Goal: Task Accomplishment & Management: Complete application form

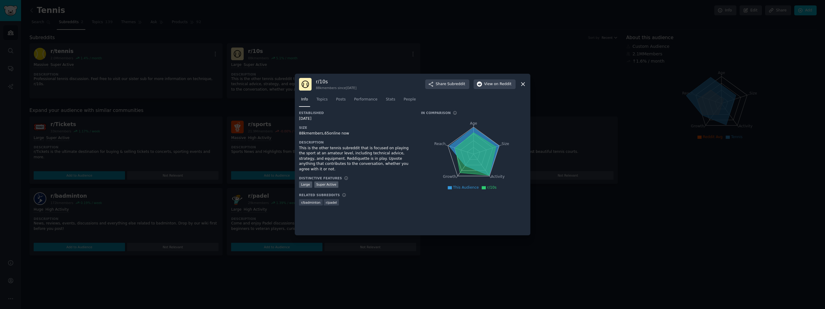
click at [278, 103] on div at bounding box center [412, 154] width 825 height 309
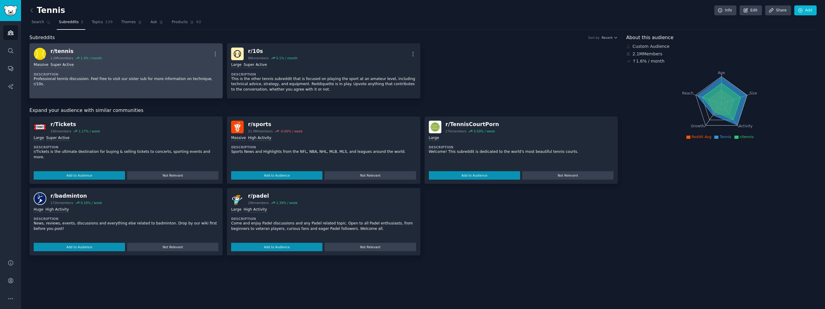
click at [153, 55] on div "r/ tennis 2.0M members 1.4 % / month More" at bounding box center [126, 53] width 185 height 13
click at [38, 52] on img at bounding box center [40, 53] width 13 height 13
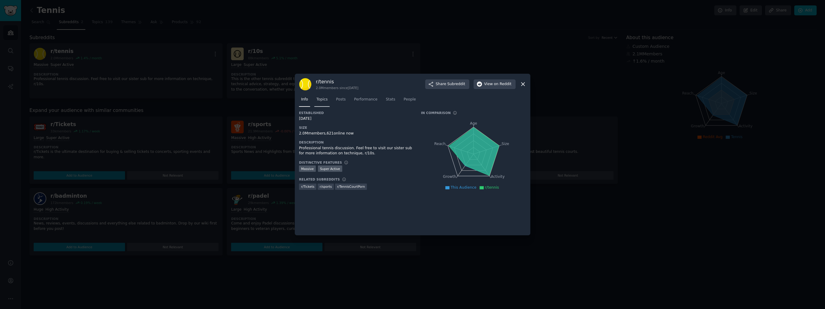
click at [320, 101] on span "Topics" at bounding box center [321, 99] width 11 height 5
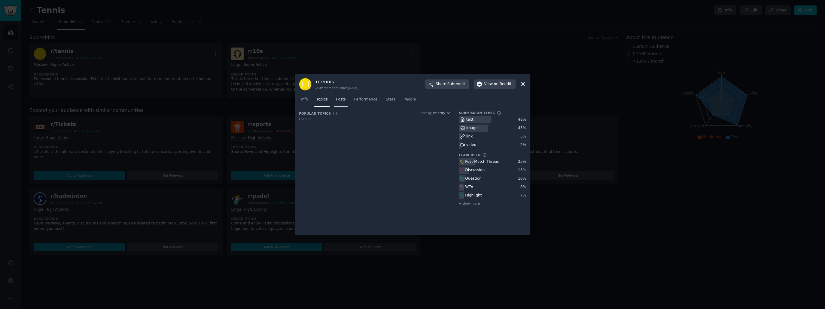
click at [337, 101] on div "Info Topics Posts Performance Stats People" at bounding box center [412, 100] width 227 height 20
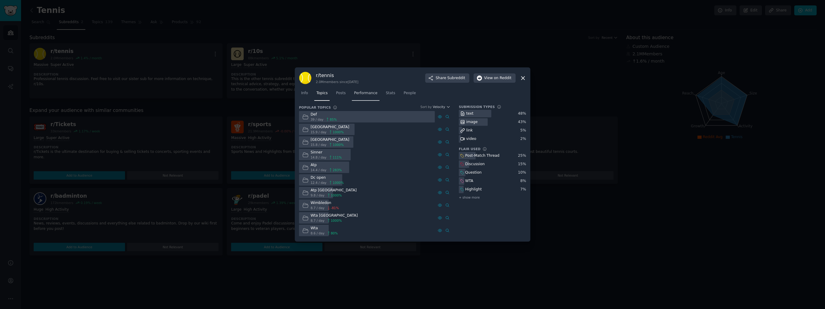
click at [357, 93] on span "Performance" at bounding box center [365, 92] width 23 height 5
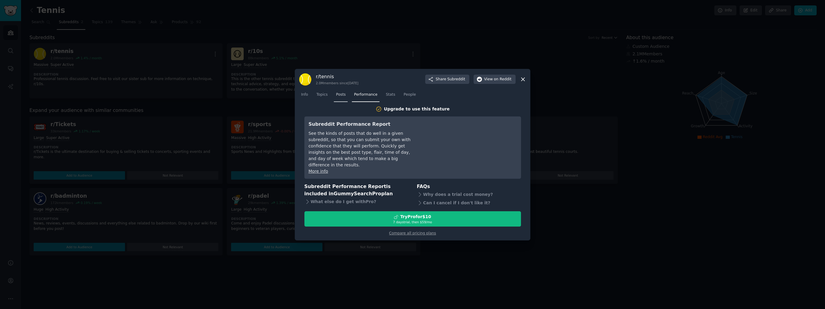
click at [344, 94] on link "Posts" at bounding box center [341, 96] width 14 height 12
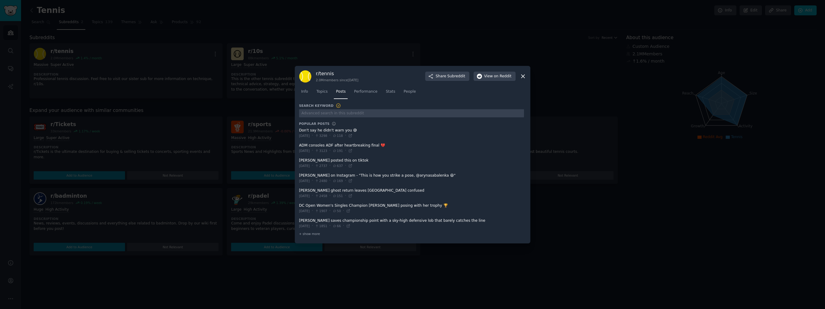
click at [393, 97] on nav "Info Topics Posts Performance Stats People" at bounding box center [412, 93] width 227 height 12
click at [387, 90] on span "Stats" at bounding box center [390, 91] width 9 height 5
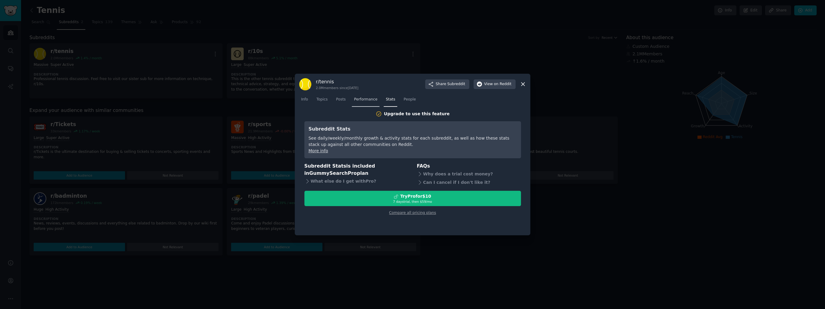
click at [363, 100] on span "Performance" at bounding box center [365, 99] width 23 height 5
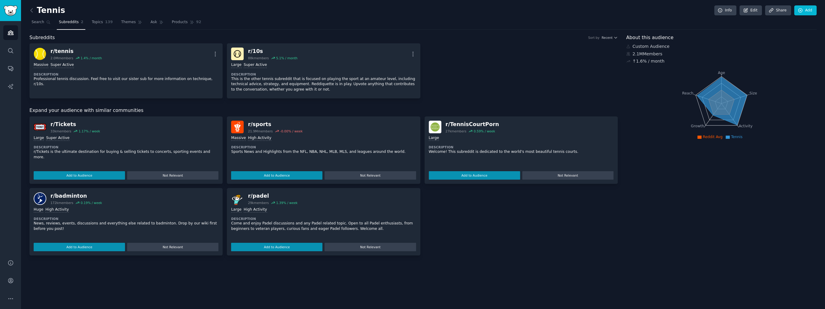
click at [706, 198] on div "About this audience Custom Audience 2.1M Members ↑ 1.6 % / month Age Size Activ…" at bounding box center [721, 144] width 191 height 221
click at [18, 11] on link "Sidebar" at bounding box center [10, 10] width 21 height 21
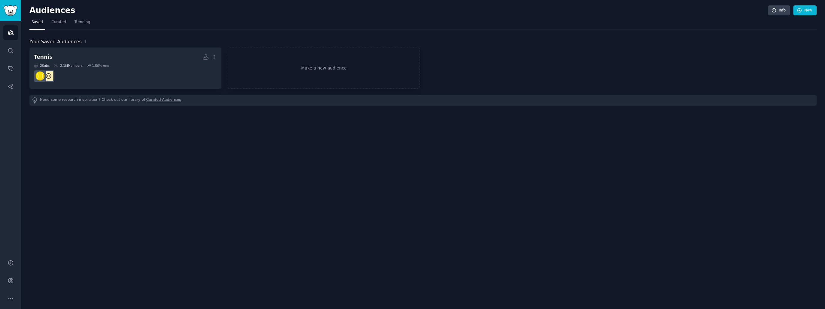
click at [335, 21] on nav "Saved Curated Trending" at bounding box center [422, 23] width 787 height 12
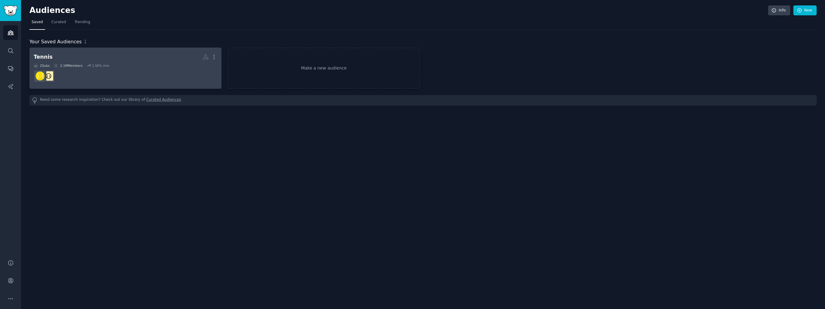
click at [84, 81] on dd at bounding box center [126, 76] width 184 height 17
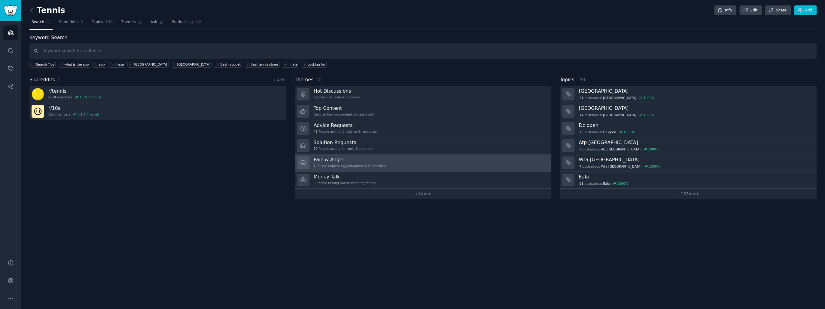
click at [384, 158] on link "Pain & Anger 7 People expressing pain points & frustrations" at bounding box center [423, 162] width 257 height 17
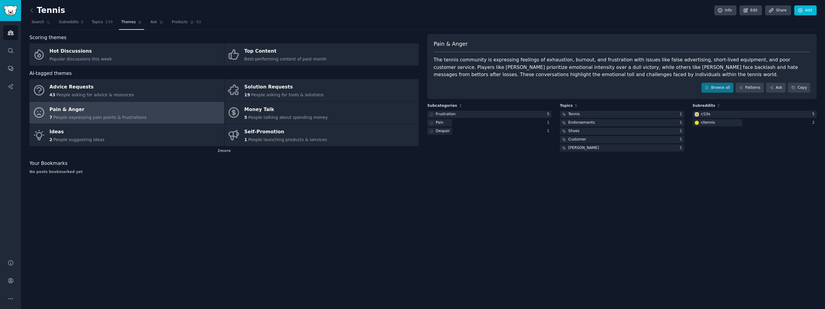
click at [584, 171] on div "Pain & Anger The tennis community is expressing feelings of exhaustion, burnout…" at bounding box center [622, 106] width 390 height 145
click at [30, 11] on icon at bounding box center [32, 10] width 6 height 6
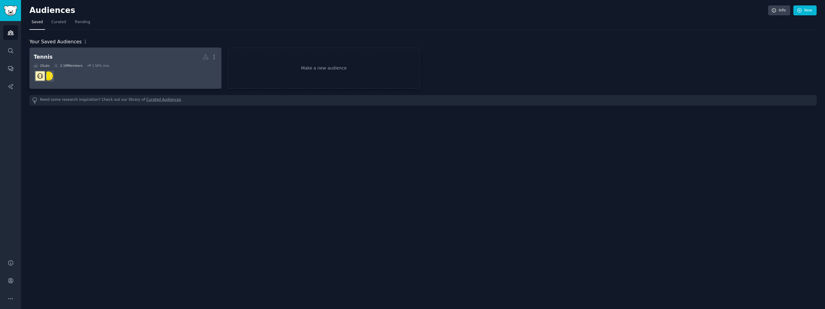
click at [78, 76] on dd "r/10s" at bounding box center [126, 76] width 184 height 17
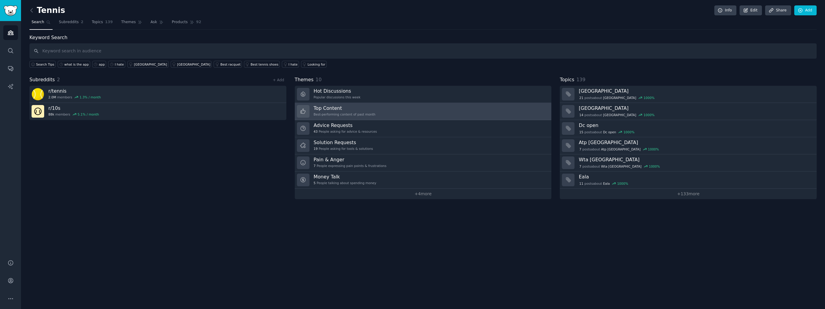
click at [356, 107] on h3 "Top Content" at bounding box center [345, 108] width 62 height 6
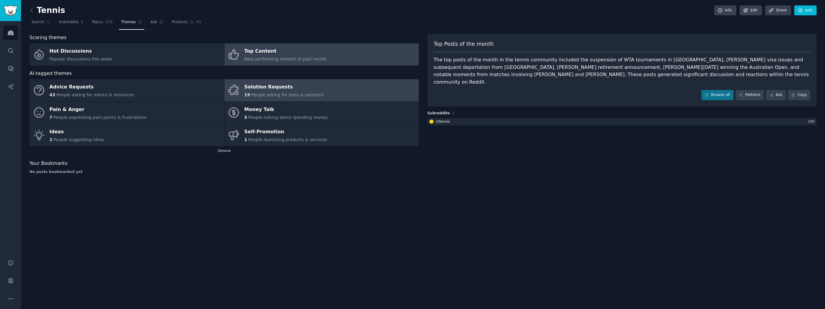
click at [295, 95] on span "People asking for tools & solutions" at bounding box center [287, 94] width 72 height 5
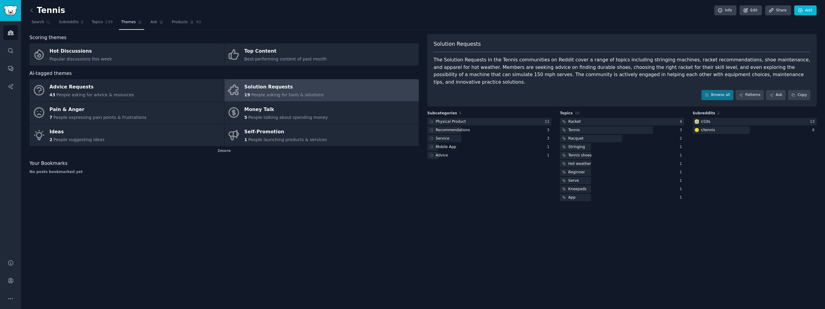
click at [503, 197] on div "Tennis Info Edit Share Add Search Subreddits 2 Topics 139 Themes Ask Products 9…" at bounding box center [423, 154] width 804 height 309
click at [448, 144] on div "Mobile App" at bounding box center [446, 146] width 20 height 5
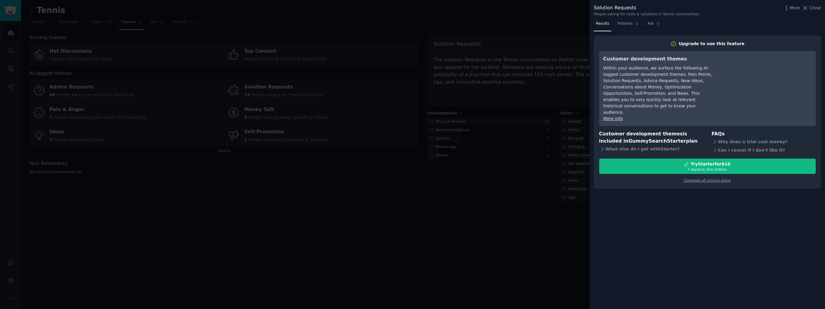
click at [464, 238] on div at bounding box center [412, 154] width 825 height 309
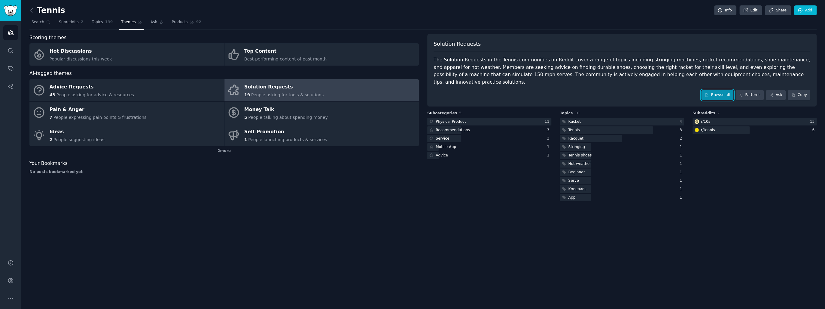
click at [732, 90] on link "Browse all" at bounding box center [717, 95] width 32 height 10
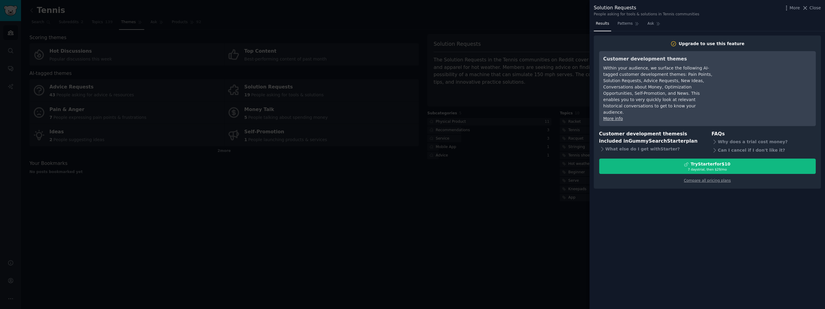
click at [507, 249] on div at bounding box center [412, 154] width 825 height 309
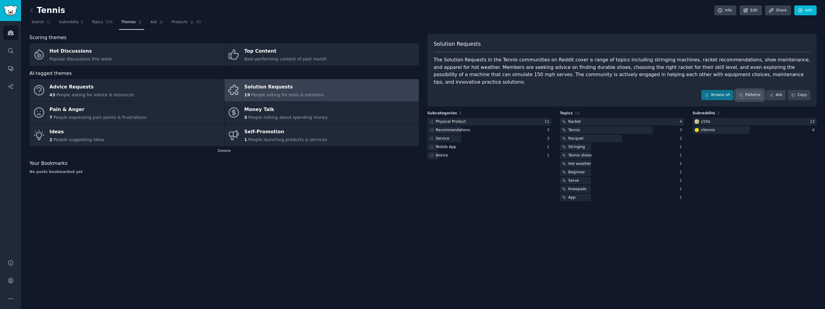
click at [761, 90] on link "Patterns" at bounding box center [750, 95] width 28 height 10
click at [774, 93] on icon at bounding box center [772, 95] width 4 height 4
click at [524, 237] on div "Tennis Info Edit Share Add Search Subreddits 2 Topics 139 Themes Ask Products 9…" at bounding box center [423, 154] width 804 height 309
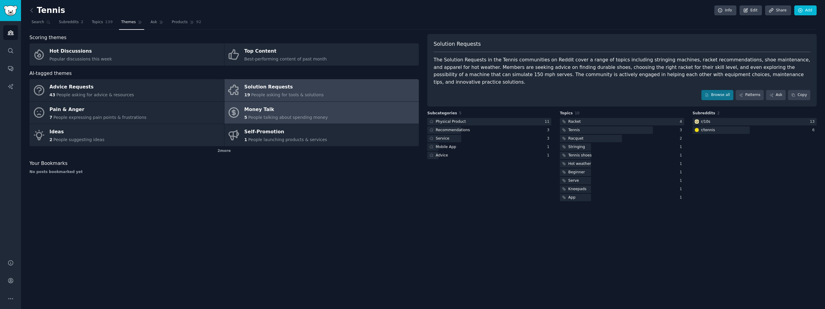
click at [263, 110] on div "Money Talk" at bounding box center [286, 110] width 84 height 10
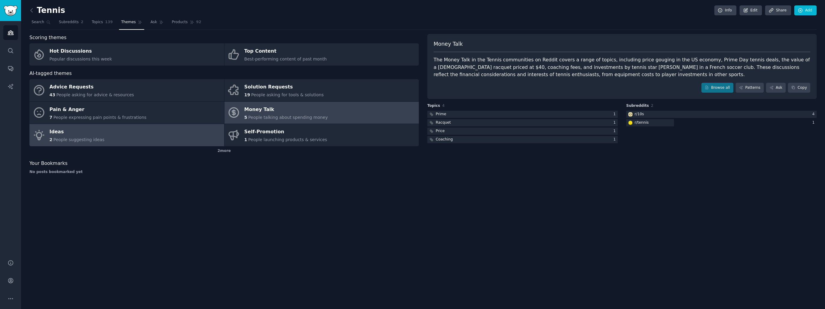
click at [109, 139] on link "Ideas 2 People suggesting ideas" at bounding box center [126, 135] width 195 height 22
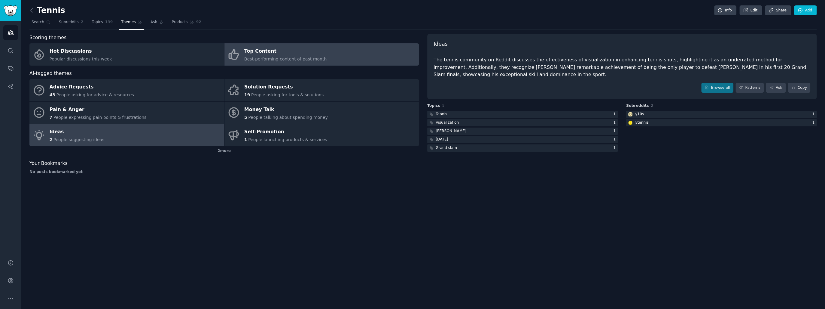
click at [316, 58] on span "Best-performing content of past month" at bounding box center [285, 59] width 82 height 5
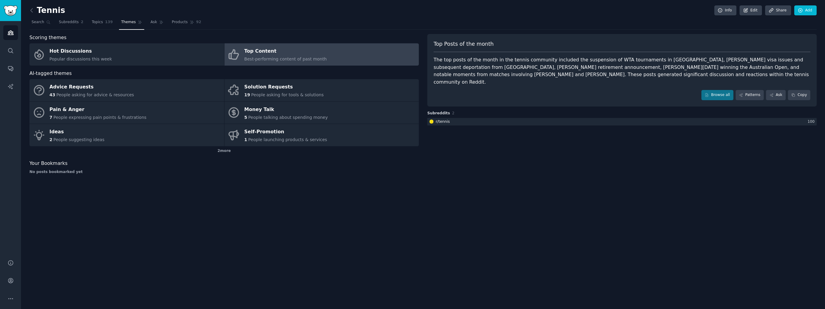
drag, startPoint x: 207, startPoint y: 197, endPoint x: 188, endPoint y: 164, distance: 38.2
click at [205, 192] on div "Tennis Info Edit Share Add Search Subreddits 2 Topics 139 Themes Ask Products 9…" at bounding box center [423, 154] width 804 height 309
click at [16, 14] on img "Sidebar" at bounding box center [11, 10] width 14 height 11
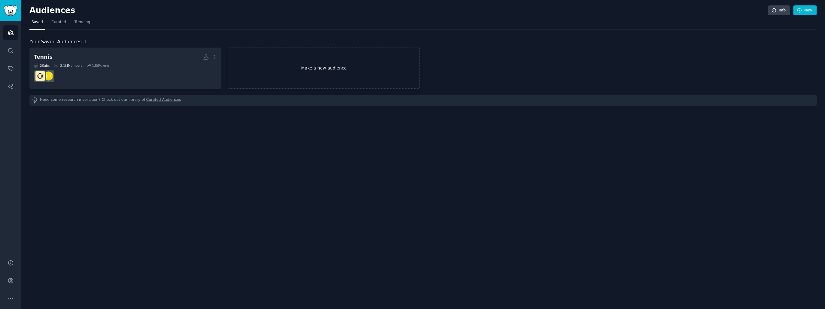
click at [320, 67] on link "Make a new audience" at bounding box center [324, 67] width 192 height 41
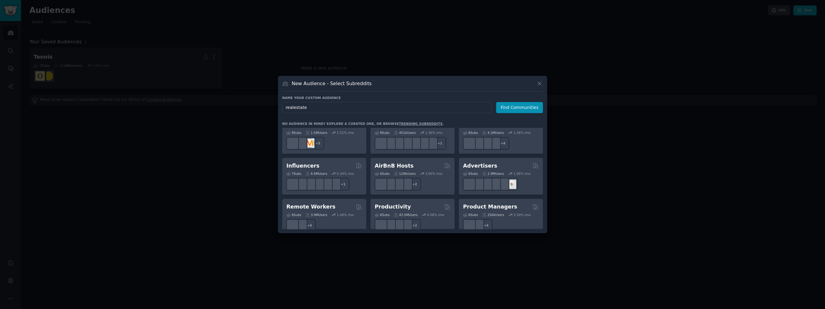
scroll to position [385, 0]
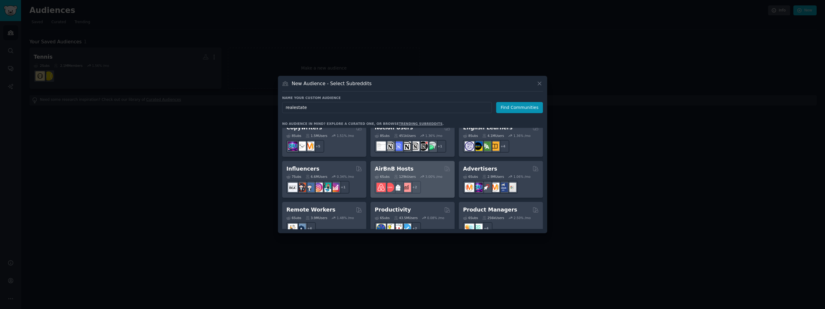
type input "realestate"
click at [422, 165] on div "AirBnB Hosts Curated by GummySearch" at bounding box center [413, 169] width 76 height 8
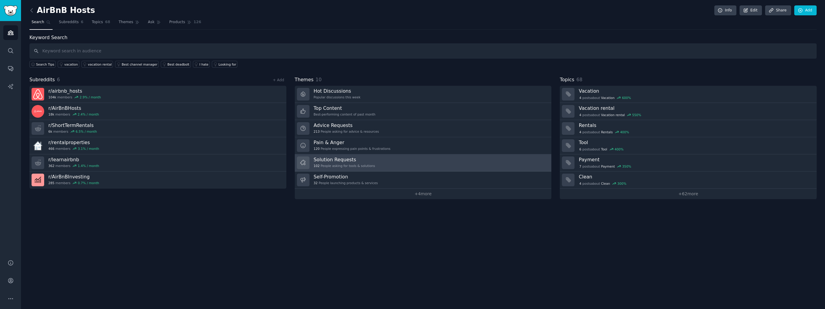
click at [384, 162] on link "Solution Requests 102 People asking for tools & solutions" at bounding box center [423, 162] width 257 height 17
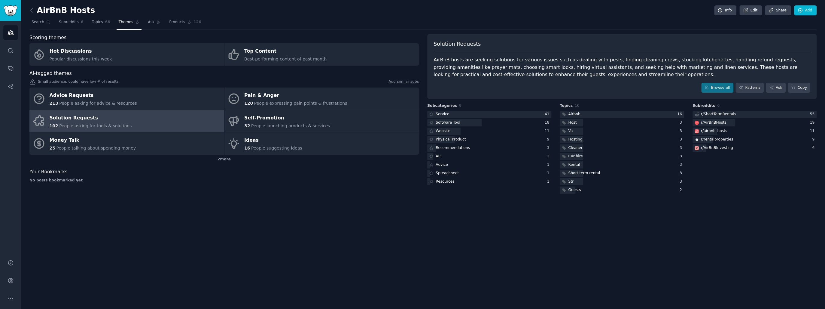
click at [487, 234] on div "AirBnB Hosts Info Edit Share Add Search Subreddits 6 Topics 68 Themes Ask Produ…" at bounding box center [423, 154] width 804 height 309
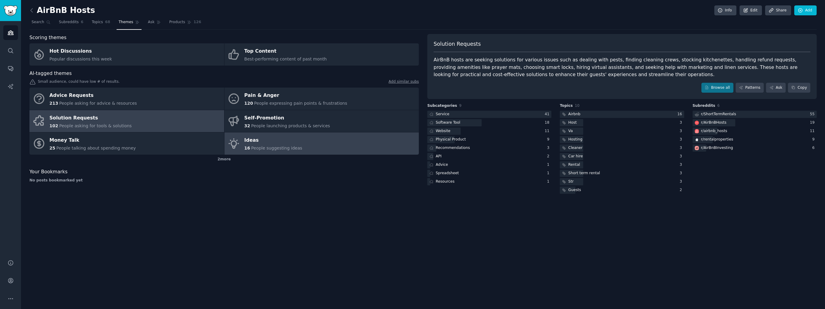
click at [286, 142] on div "Ideas" at bounding box center [273, 141] width 58 height 10
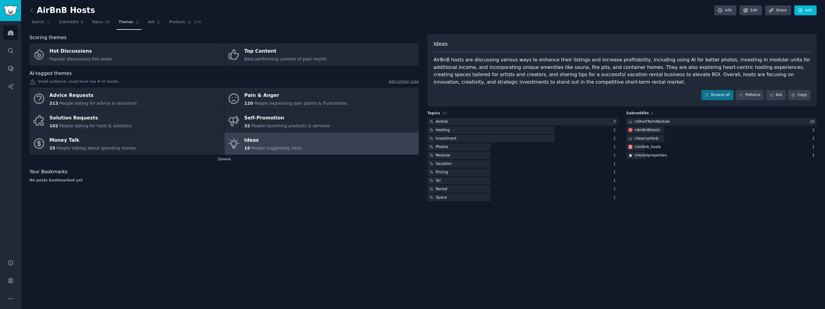
click at [297, 183] on div "Scoring themes Hot Discussions Popular discussions this week Top Content Best-p…" at bounding box center [224, 118] width 390 height 168
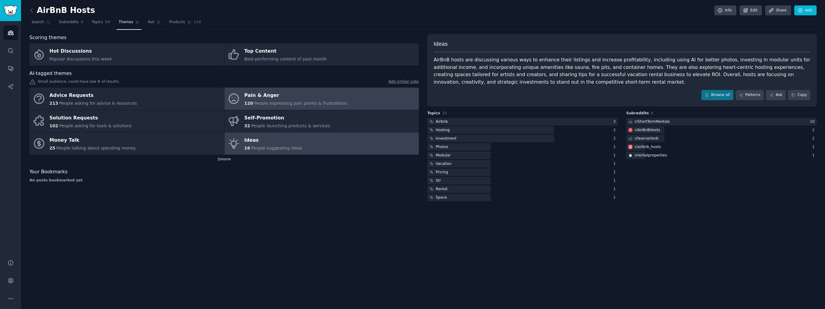
click at [273, 96] on div "Pain & Anger" at bounding box center [295, 96] width 103 height 10
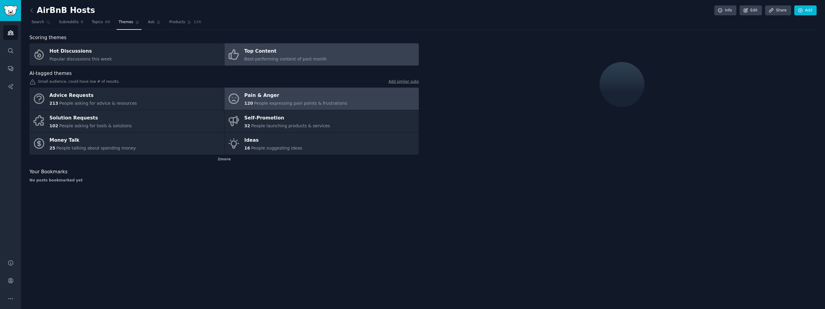
click at [273, 57] on span "Best-performing content of past month" at bounding box center [285, 59] width 82 height 5
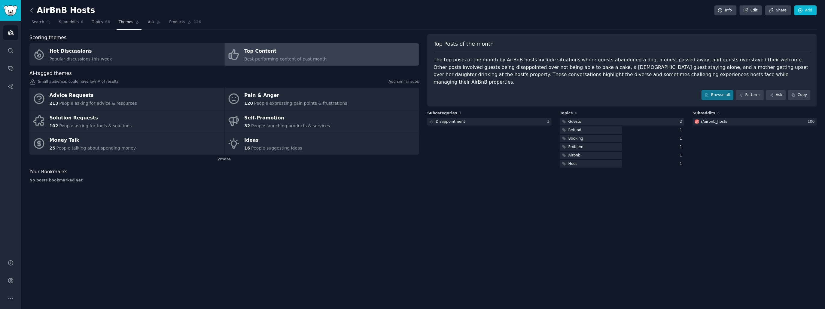
click at [31, 9] on icon at bounding box center [32, 10] width 6 height 6
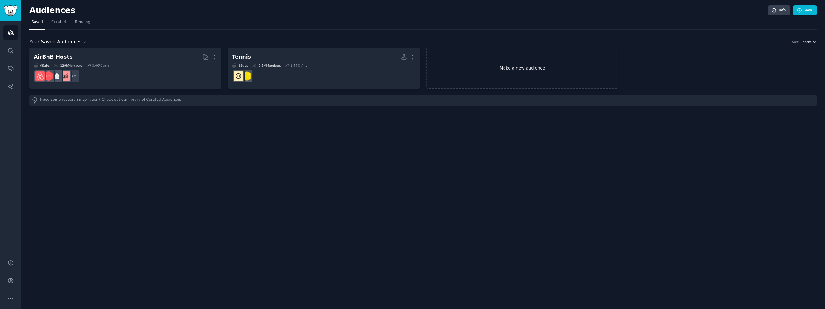
click at [531, 70] on link "Make a new audience" at bounding box center [522, 67] width 192 height 41
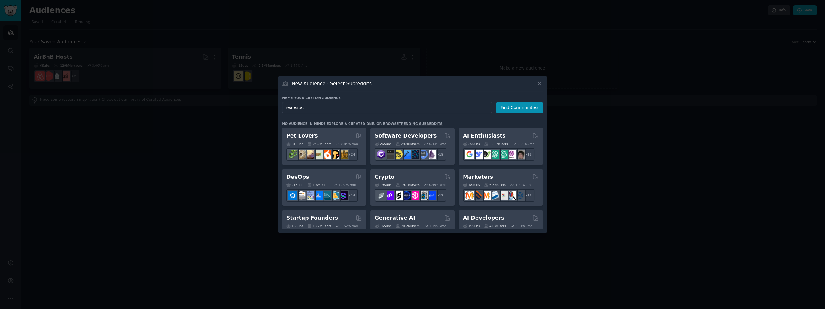
type input "realestate"
click button "Find Communities" at bounding box center [519, 107] width 47 height 11
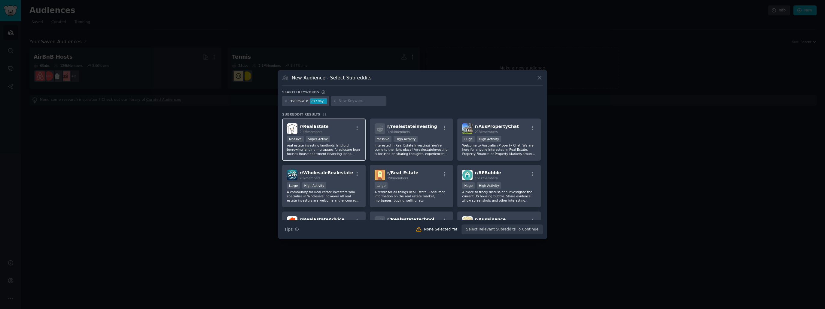
click at [338, 130] on div "r/ RealEstate 2.4M members" at bounding box center [324, 128] width 74 height 11
click at [419, 130] on div "1.9M members" at bounding box center [412, 132] width 50 height 4
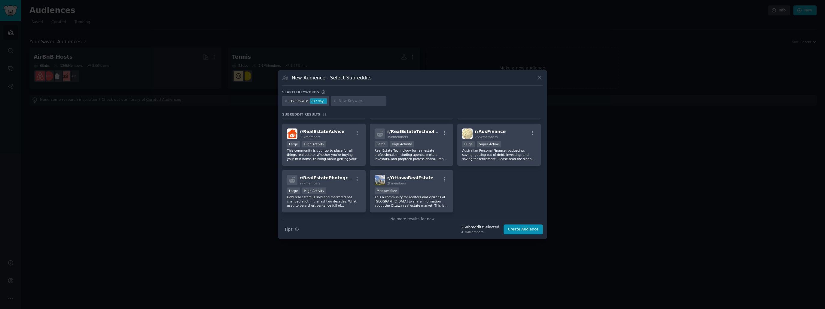
scroll to position [96, 0]
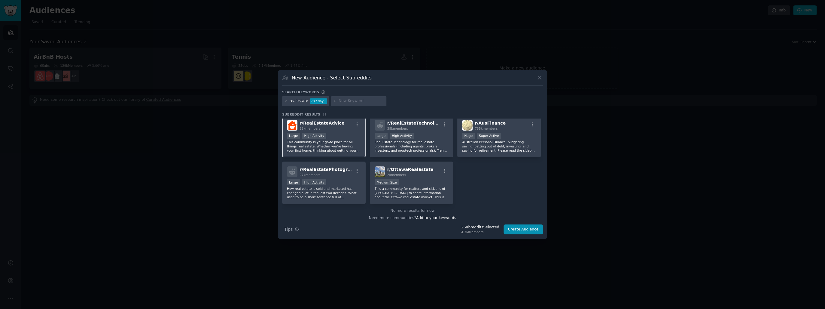
click at [338, 148] on p "This community is your go-to place for all things real estate. Whether you're b…" at bounding box center [324, 146] width 74 height 13
click at [435, 148] on p "Real Estate Technology for real estate professionals (including agents, brokers…" at bounding box center [412, 146] width 74 height 13
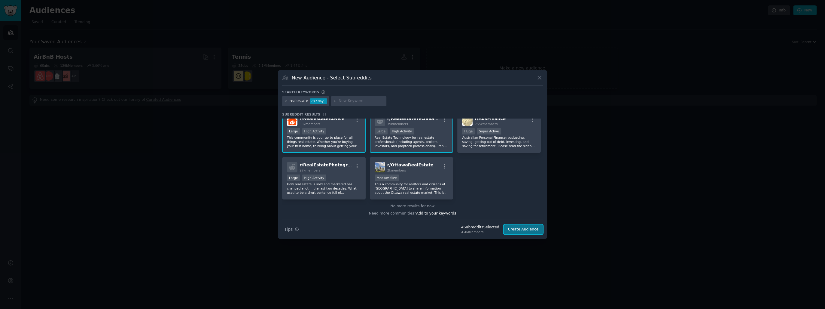
click at [524, 231] on button "Create Audience" at bounding box center [524, 229] width 40 height 10
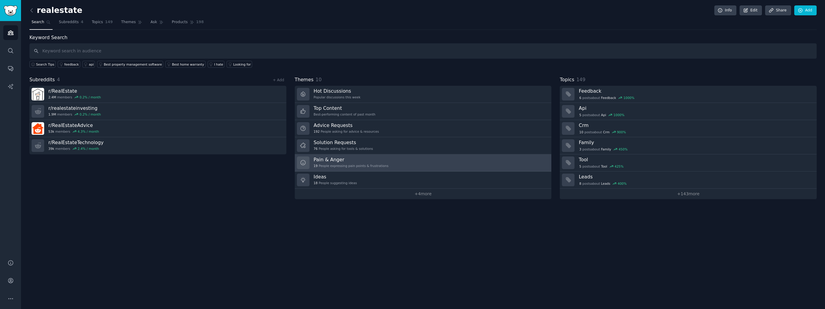
click at [354, 163] on div "19 People expressing pain points & frustrations" at bounding box center [351, 165] width 75 height 4
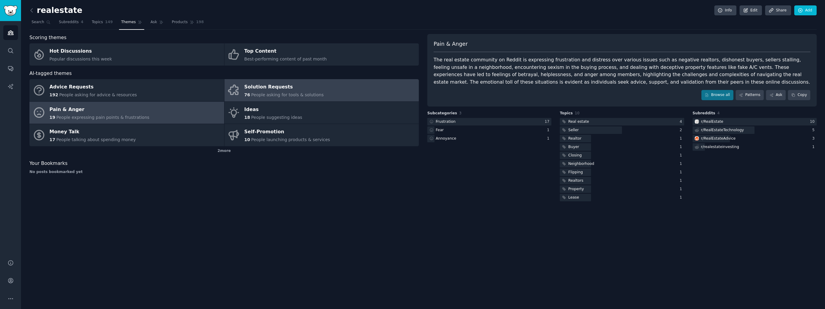
click at [297, 97] on div "76 People asking for tools & solutions" at bounding box center [283, 95] width 79 height 6
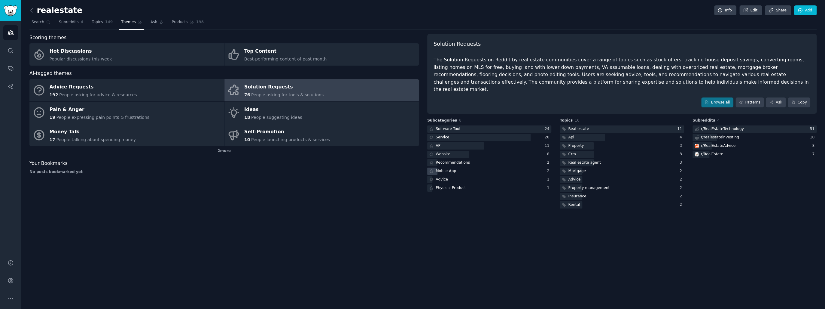
click at [441, 168] on div "Mobile App" at bounding box center [446, 170] width 20 height 5
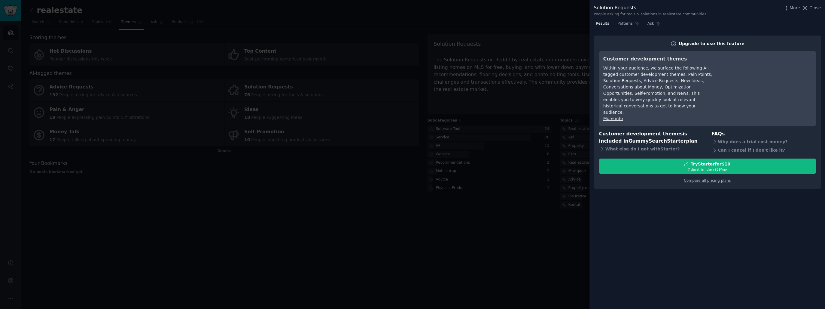
click at [482, 230] on div at bounding box center [412, 154] width 825 height 309
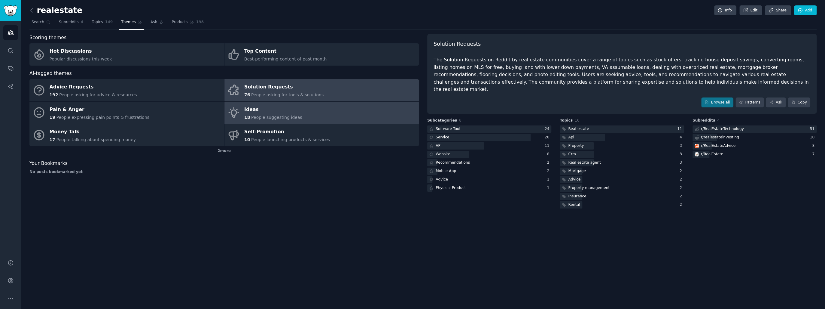
click at [296, 117] on link "Ideas 18 People suggesting ideas" at bounding box center [322, 113] width 195 height 22
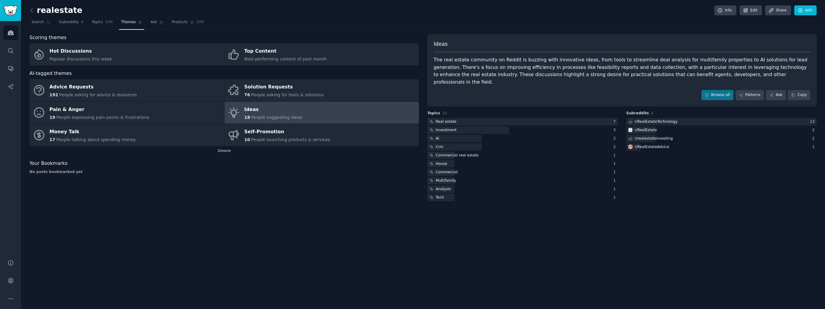
click at [634, 29] on nav "Search Subreddits 4 Topics 149 Themes Ask Products 198" at bounding box center [422, 23] width 787 height 12
click at [634, 28] on nav "Search Subreddits 4 Topics 149 Themes Ask Products 198" at bounding box center [422, 23] width 787 height 12
click at [616, 231] on div "realestate Info Edit Share Add Search Subreddits 4 Topics 149 Themes Ask Produc…" at bounding box center [423, 154] width 804 height 309
click at [614, 228] on div "realestate Info Edit Share Add Search Subreddits 4 Topics 149 Themes Ask Produc…" at bounding box center [423, 154] width 804 height 309
click at [612, 228] on div "realestate Info Edit Share Add Search Subreddits 4 Topics 149 Themes Ask Produc…" at bounding box center [423, 154] width 804 height 309
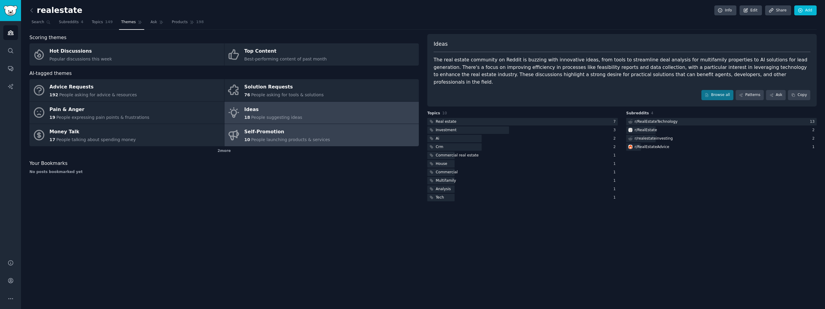
click at [262, 138] on span "People launching products & services" at bounding box center [290, 139] width 79 height 5
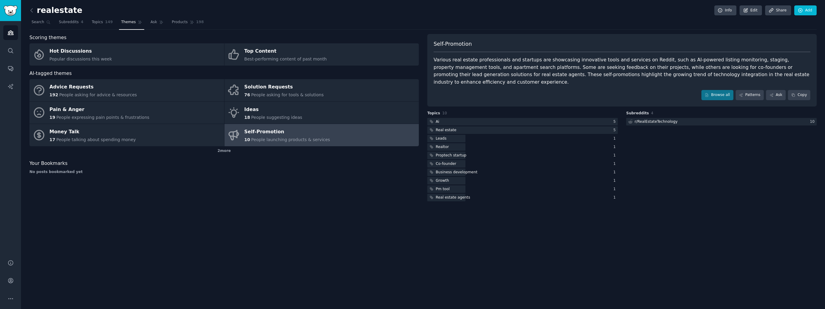
click at [319, 184] on div "Scoring themes Hot Discussions Popular discussions this week Top Content Best-p…" at bounding box center [224, 118] width 390 height 168
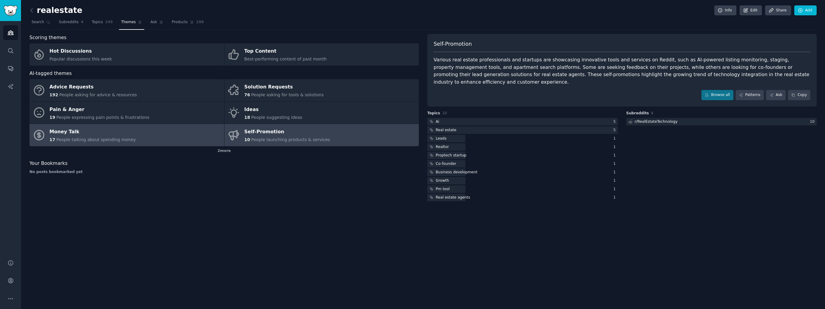
click at [119, 130] on div "Money Talk" at bounding box center [93, 132] width 87 height 10
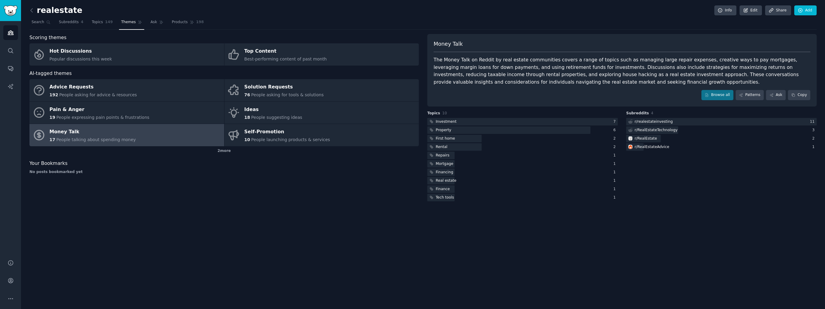
click at [601, 82] on div "The Money Talk on Reddit by real estate communities covers a range of topics su…" at bounding box center [622, 70] width 377 height 29
click at [581, 89] on div "Money Talk The Money Talk on Reddit by real estate communities covers a range o…" at bounding box center [622, 70] width 390 height 72
click at [258, 201] on div "Scoring themes Hot Discussions Popular discussions this week Top Content Best-p…" at bounding box center [224, 118] width 390 height 168
click at [31, 11] on icon at bounding box center [32, 10] width 6 height 6
